Goal: Task Accomplishment & Management: Use online tool/utility

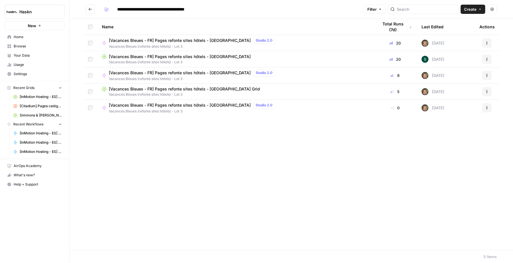
click at [207, 57] on span "[Vacances Bleues - FR] Pages refonte sites hôtels - [GEOGRAPHIC_DATA]" at bounding box center [180, 57] width 142 height 6
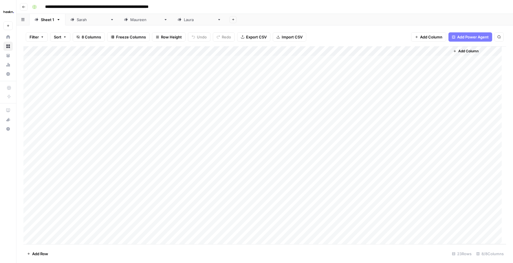
click at [130, 22] on div "[PERSON_NAME]" at bounding box center [145, 20] width 31 height 6
click at [272, 64] on div "Add Column" at bounding box center [264, 75] width 483 height 58
click at [271, 73] on div "Add Column" at bounding box center [264, 75] width 483 height 58
click at [318, 61] on div "Add Column" at bounding box center [264, 75] width 483 height 58
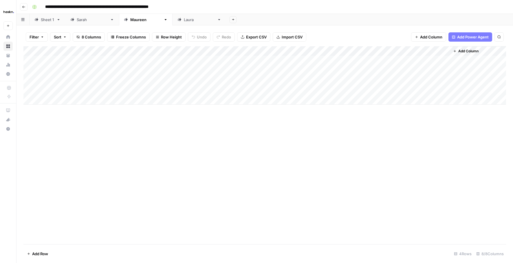
click at [313, 62] on div "Add Column" at bounding box center [264, 75] width 483 height 58
click at [277, 63] on div "Add Column" at bounding box center [264, 75] width 483 height 58
click at [442, 59] on div "Add Column" at bounding box center [264, 75] width 483 height 58
